Goal: Use online tool/utility: Utilize a website feature to perform a specific function

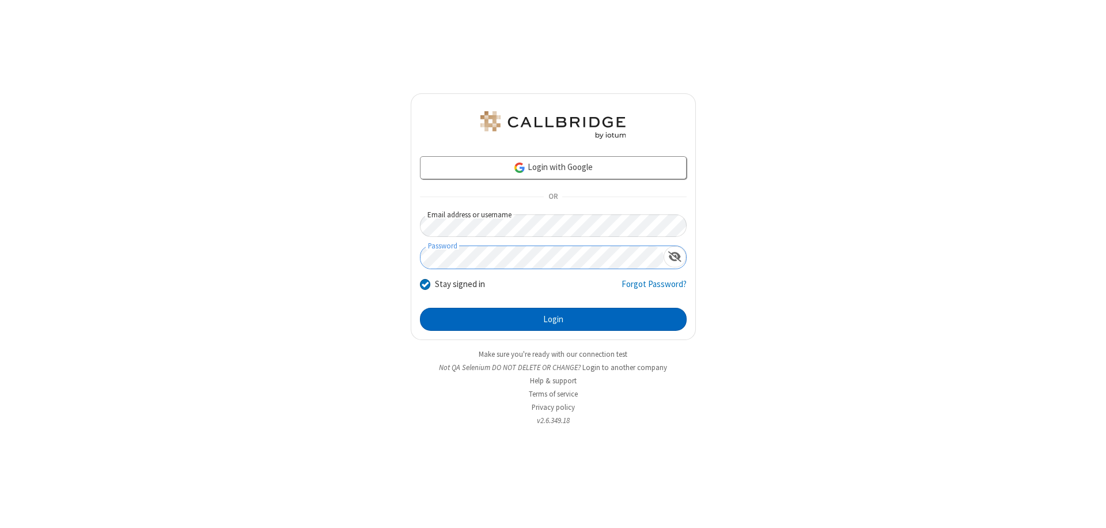
click at [553, 319] on button "Login" at bounding box center [553, 319] width 267 height 23
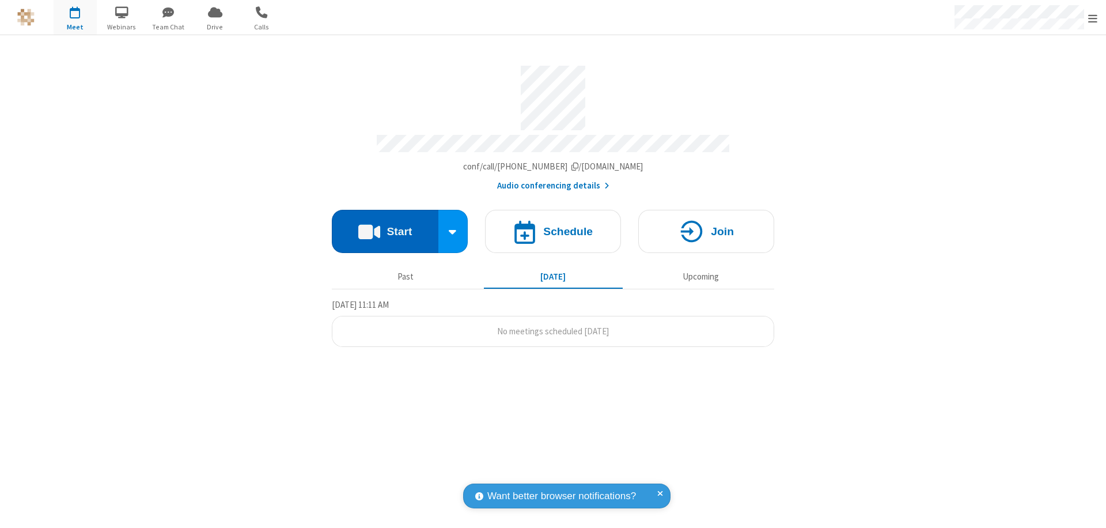
click at [385, 226] on button "Start" at bounding box center [385, 231] width 107 height 43
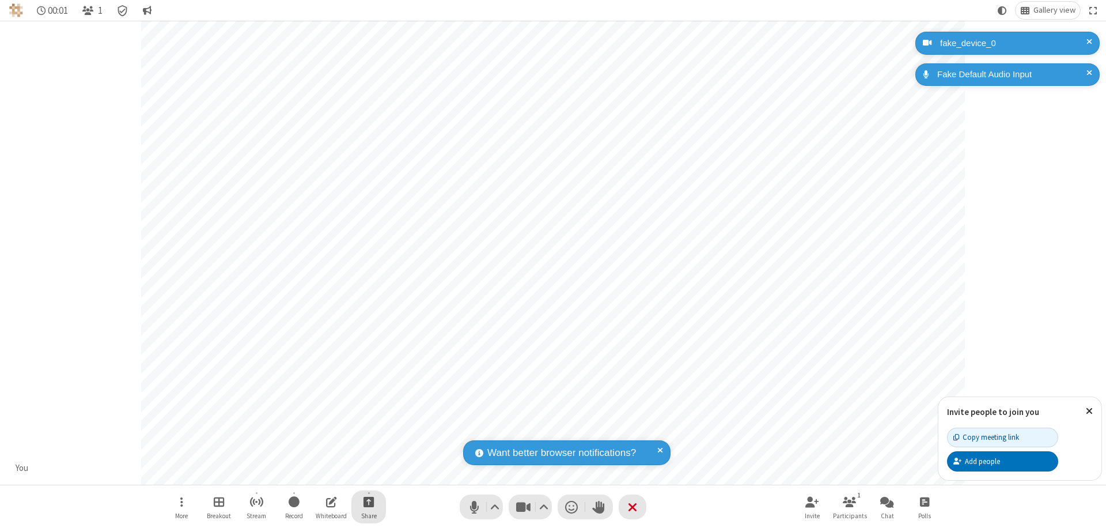
click at [369, 501] on span "Start sharing" at bounding box center [368, 501] width 11 height 14
click at [368, 431] on span "Share additional camera" at bounding box center [375, 433] width 85 height 10
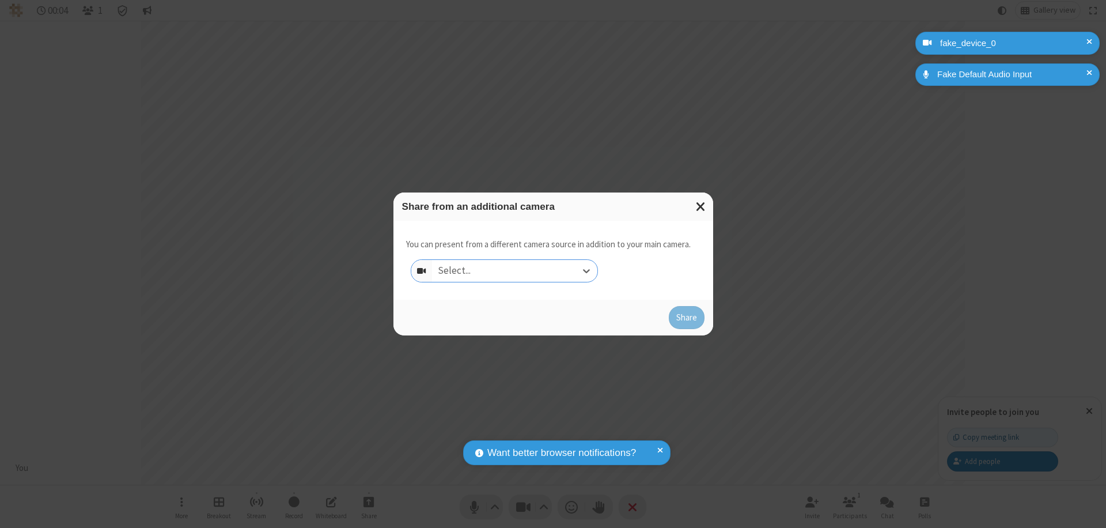
click at [514, 271] on div "Select..." at bounding box center [514, 271] width 165 height 22
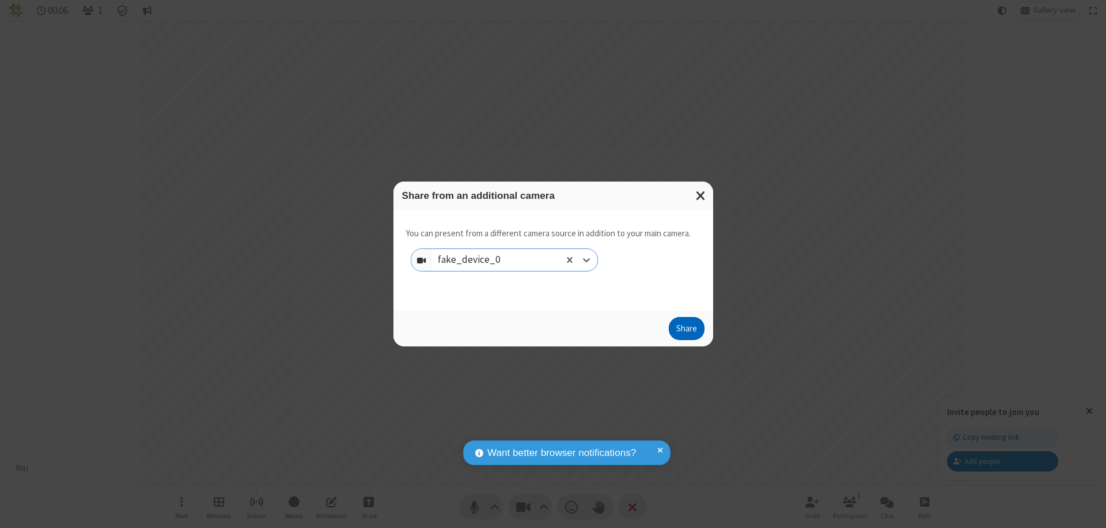
click at [686, 331] on button "Share" at bounding box center [687, 328] width 36 height 23
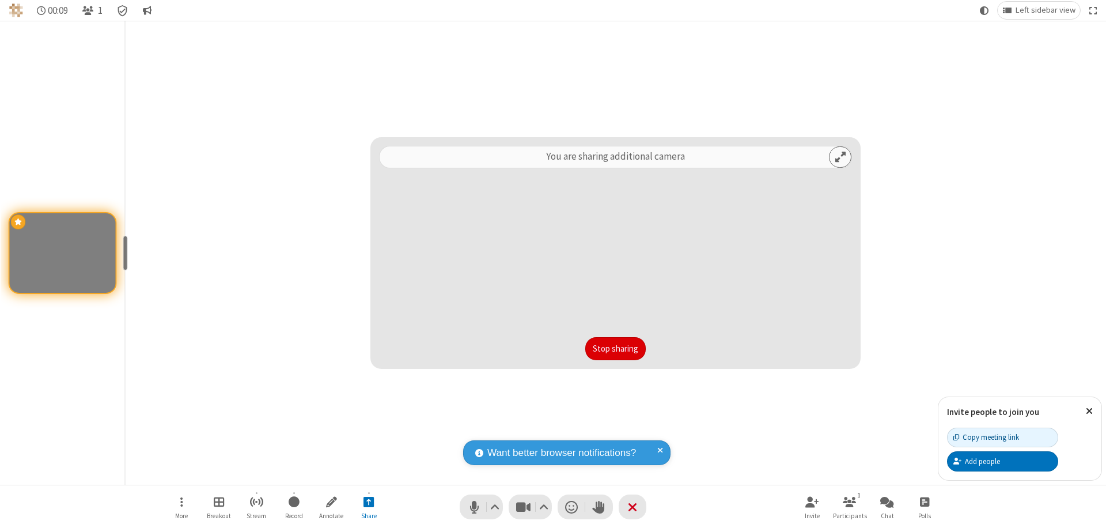
click at [615, 348] on button "Stop sharing" at bounding box center [615, 348] width 60 height 23
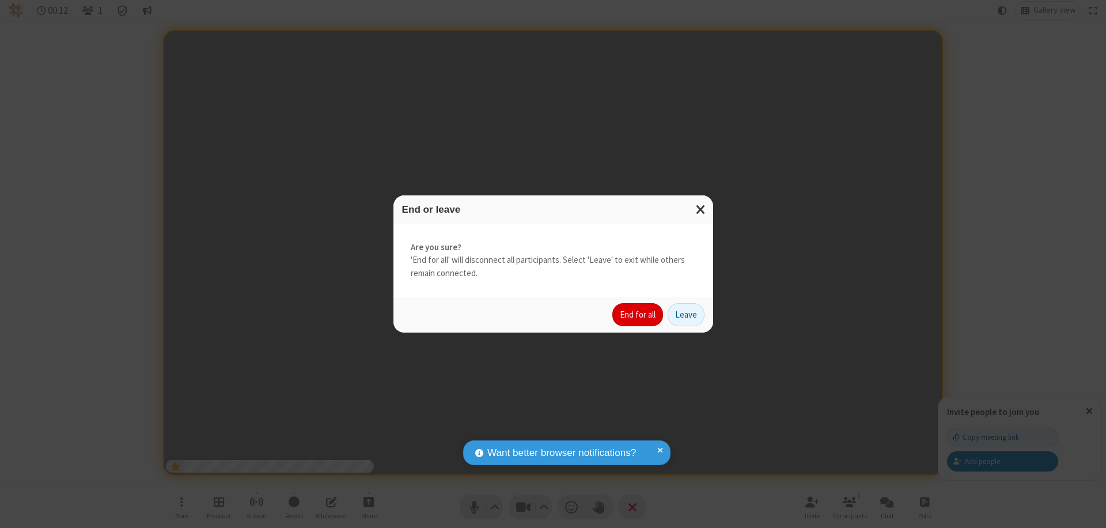
click at [638, 314] on button "End for all" at bounding box center [637, 314] width 51 height 23
